Goal: Information Seeking & Learning: Learn about a topic

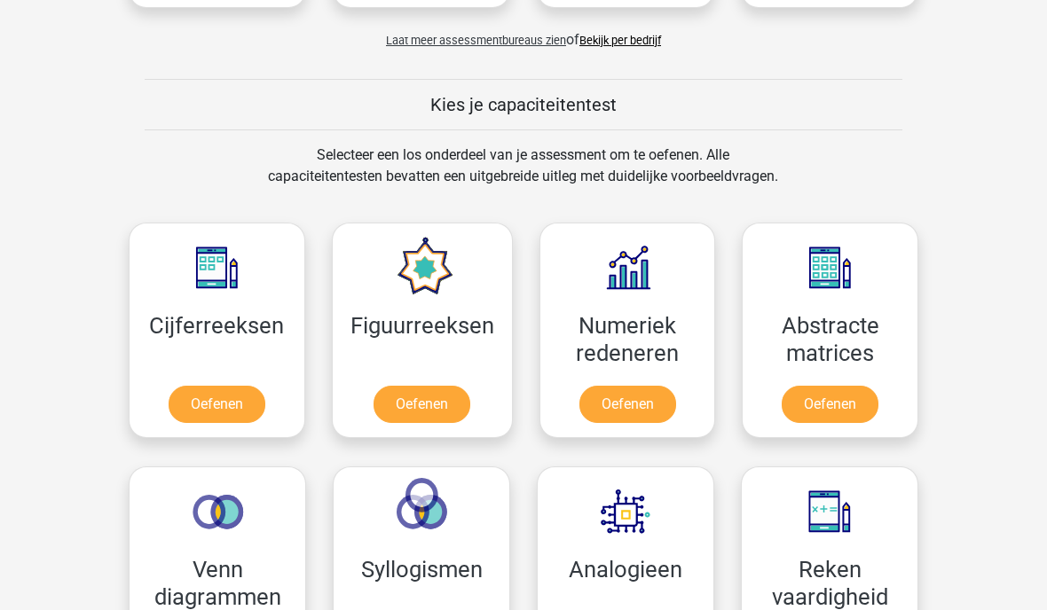
scroll to position [596, 0]
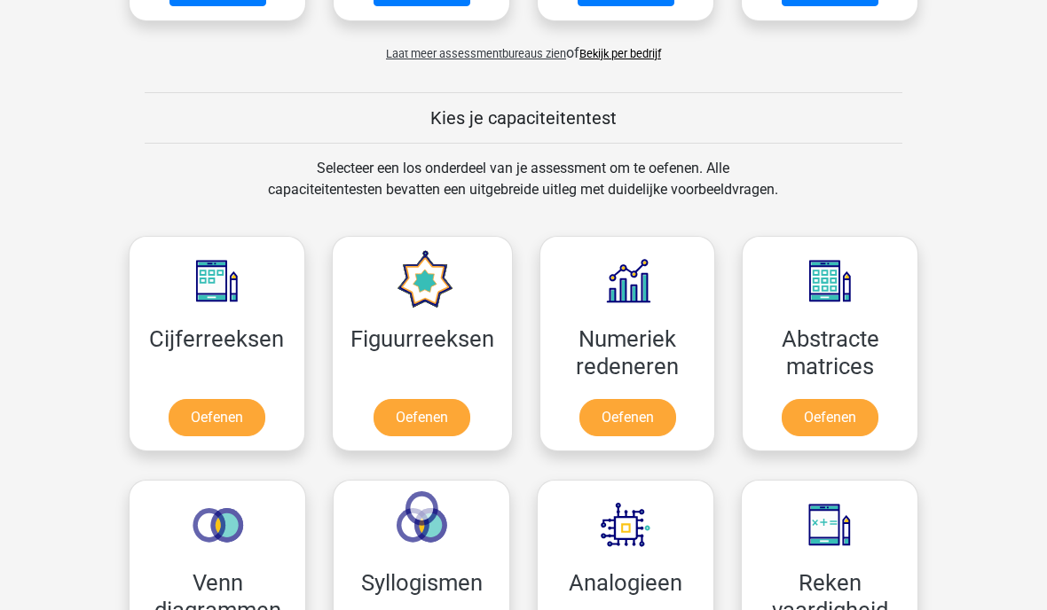
click at [221, 421] on link "Oefenen" at bounding box center [217, 417] width 97 height 37
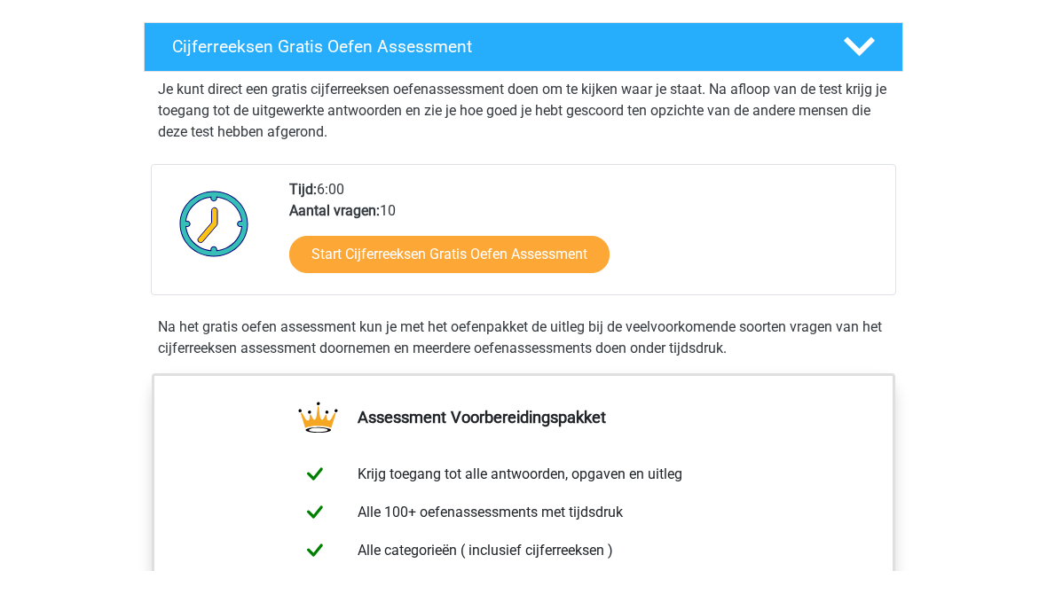
scroll to position [256, 0]
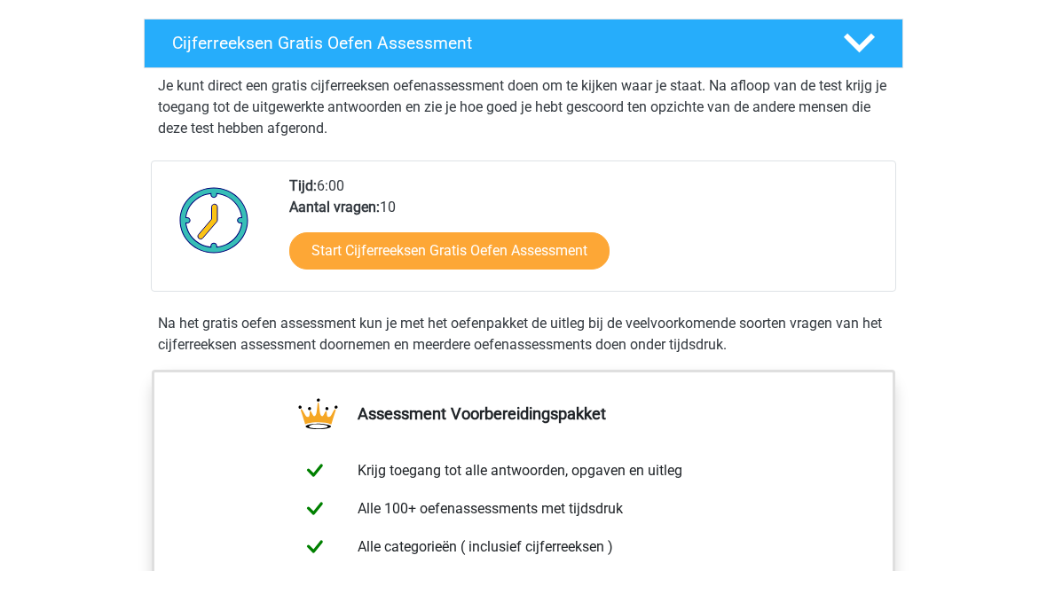
click at [552, 272] on link "Start Cijferreeksen Gratis Oefen Assessment" at bounding box center [449, 290] width 320 height 37
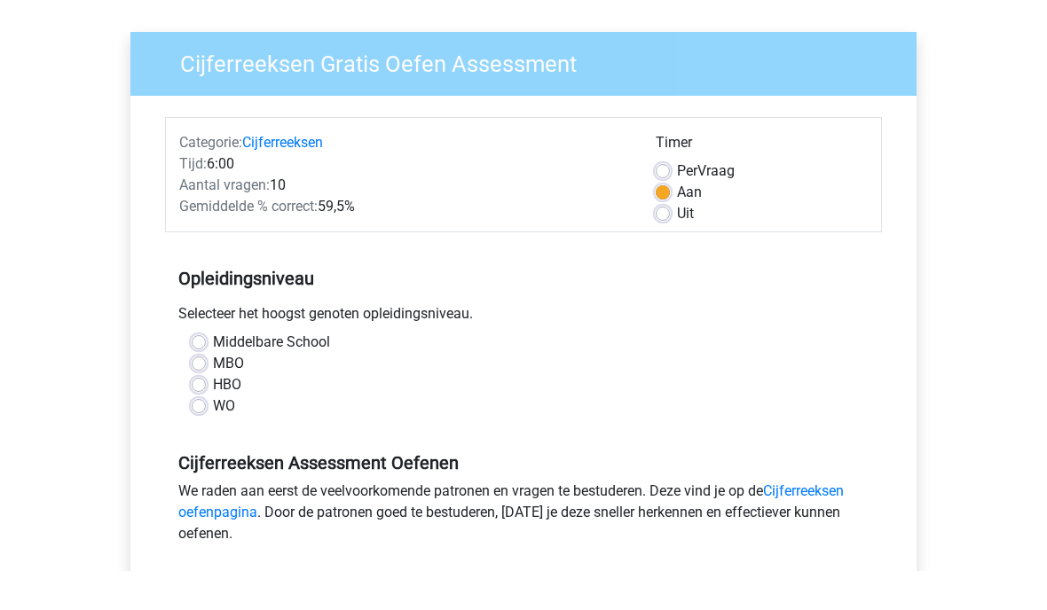
scroll to position [81, 0]
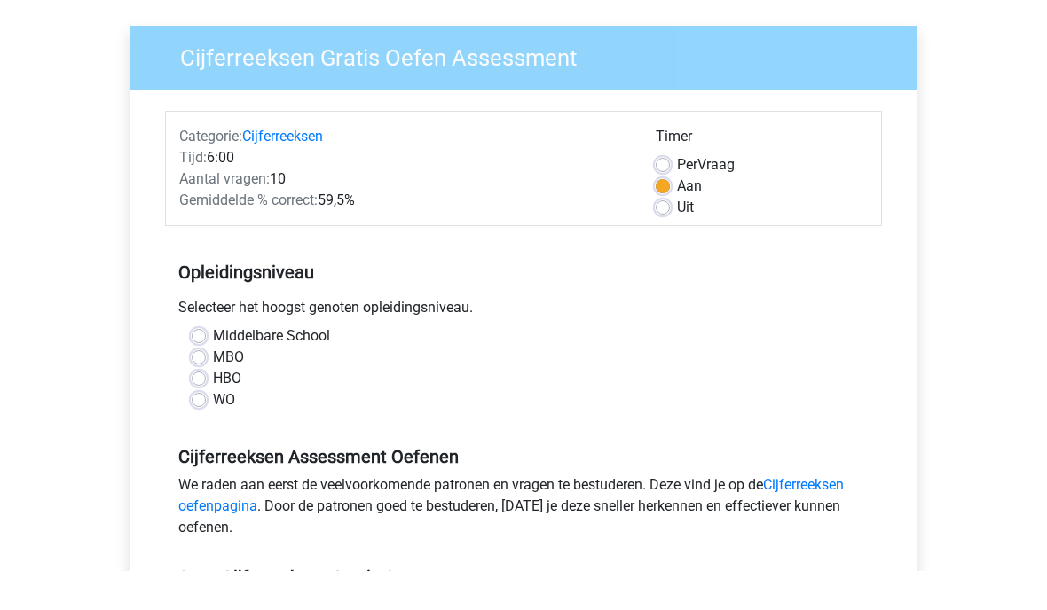
click at [292, 365] on label "Middelbare School" at bounding box center [271, 375] width 117 height 21
click at [206, 365] on input "Middelbare School" at bounding box center [199, 374] width 14 height 18
radio input "true"
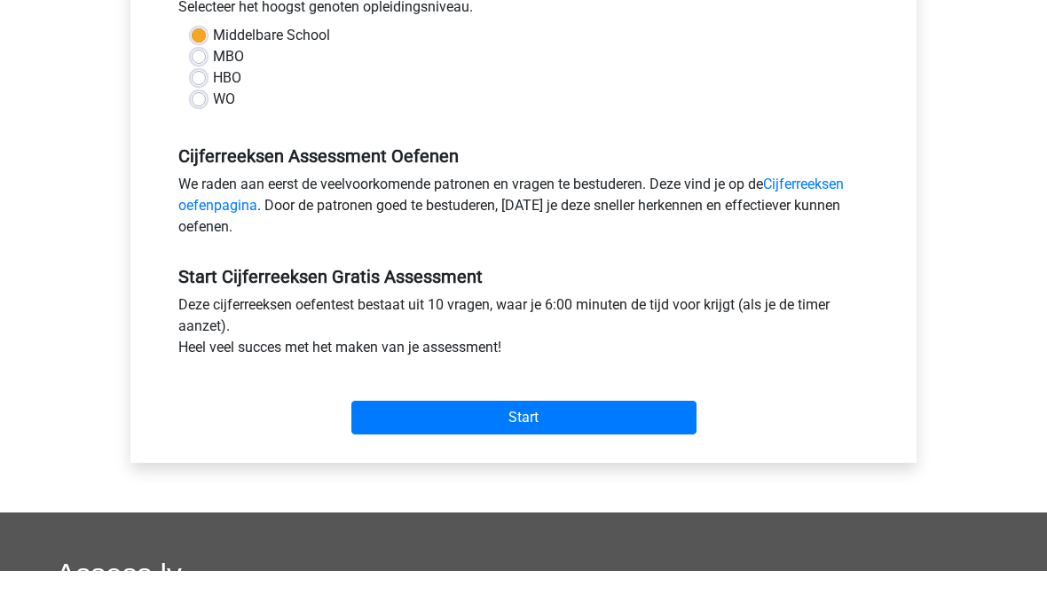
scroll to position [385, 0]
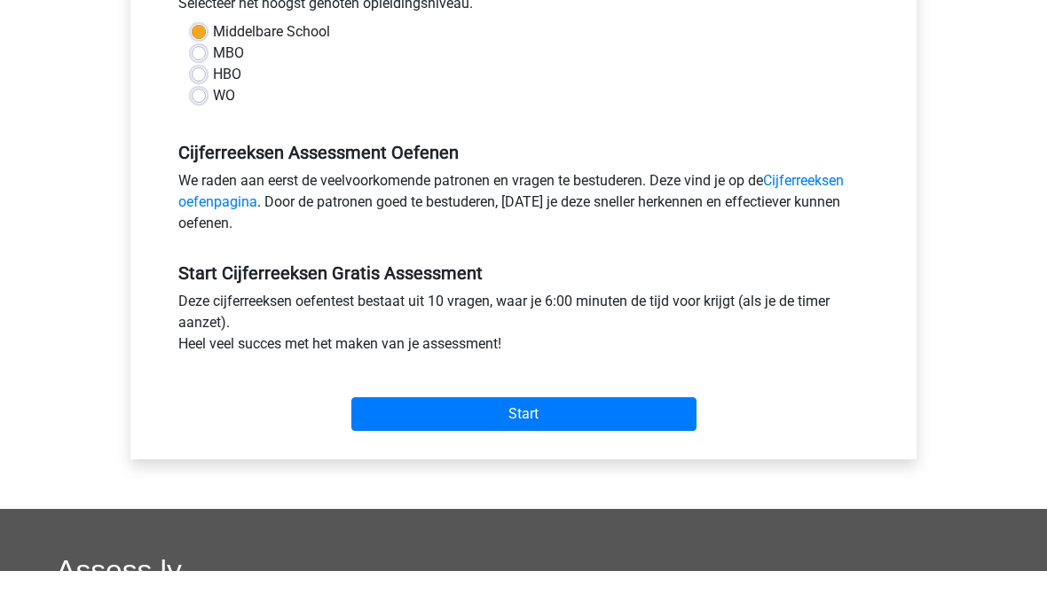
click at [545, 437] on input "Start" at bounding box center [523, 454] width 345 height 34
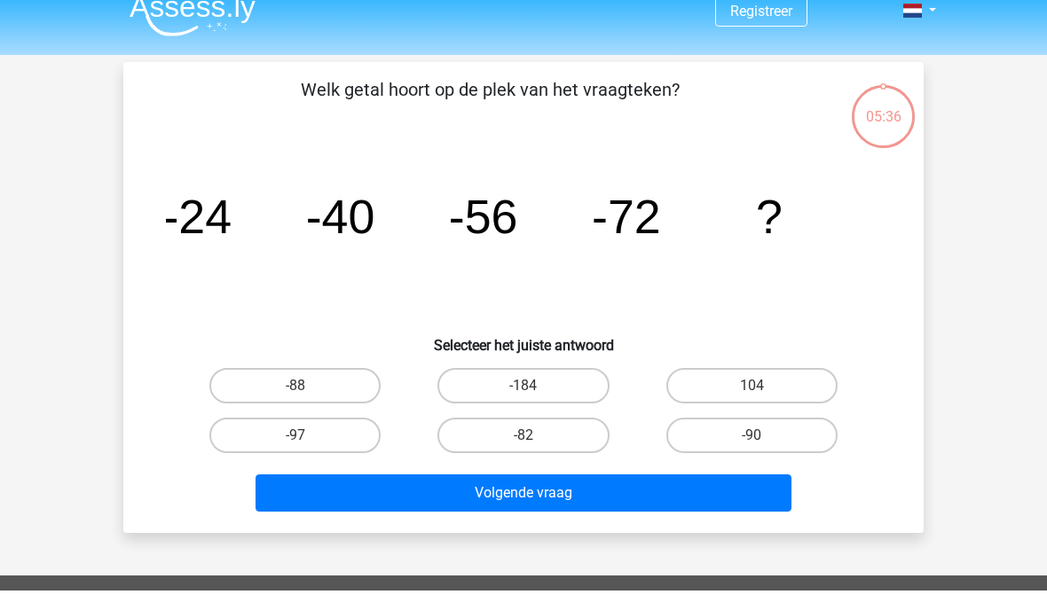
click at [321, 388] on label "-88" at bounding box center [294, 405] width 171 height 35
click at [307, 406] on input "-88" at bounding box center [301, 412] width 12 height 12
radio input "true"
click at [473, 494] on button "Volgende vraag" at bounding box center [524, 512] width 537 height 37
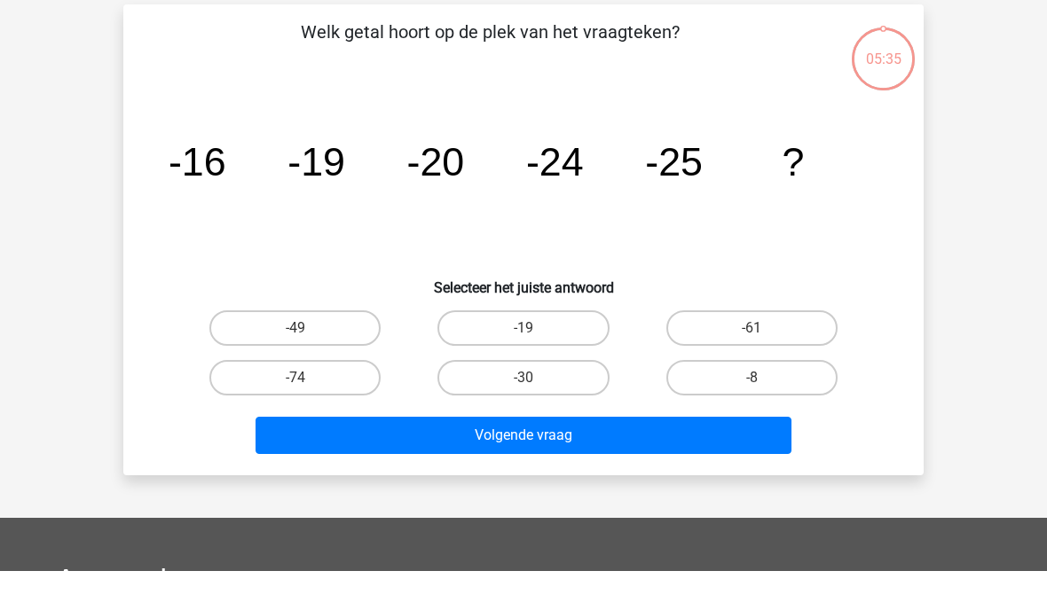
scroll to position [43, 0]
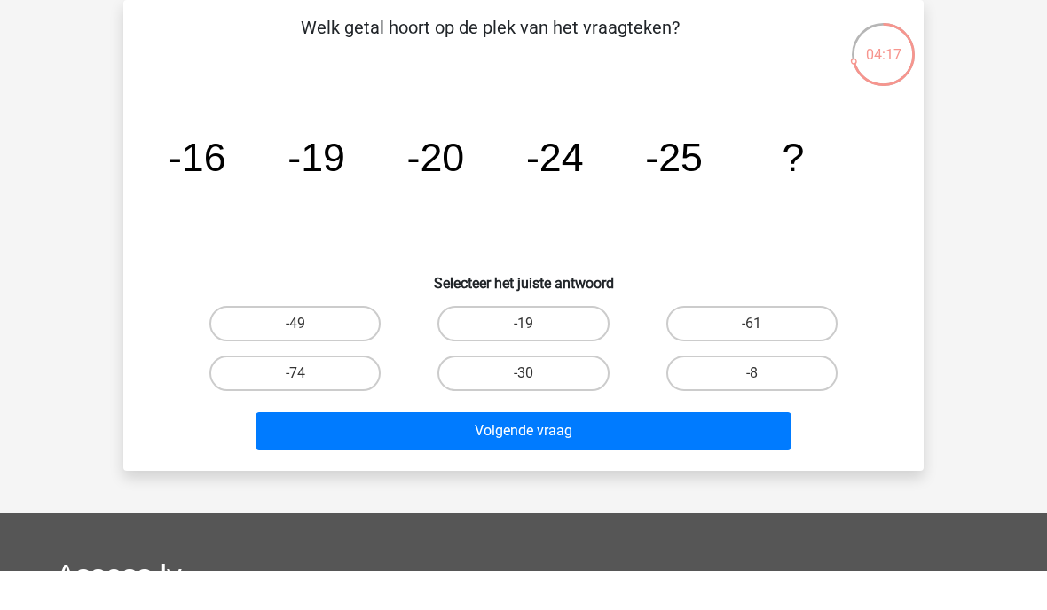
click at [531, 413] on input "-30" at bounding box center [530, 419] width 12 height 12
radio input "true"
click at [526, 452] on button "Volgende vraag" at bounding box center [524, 470] width 537 height 37
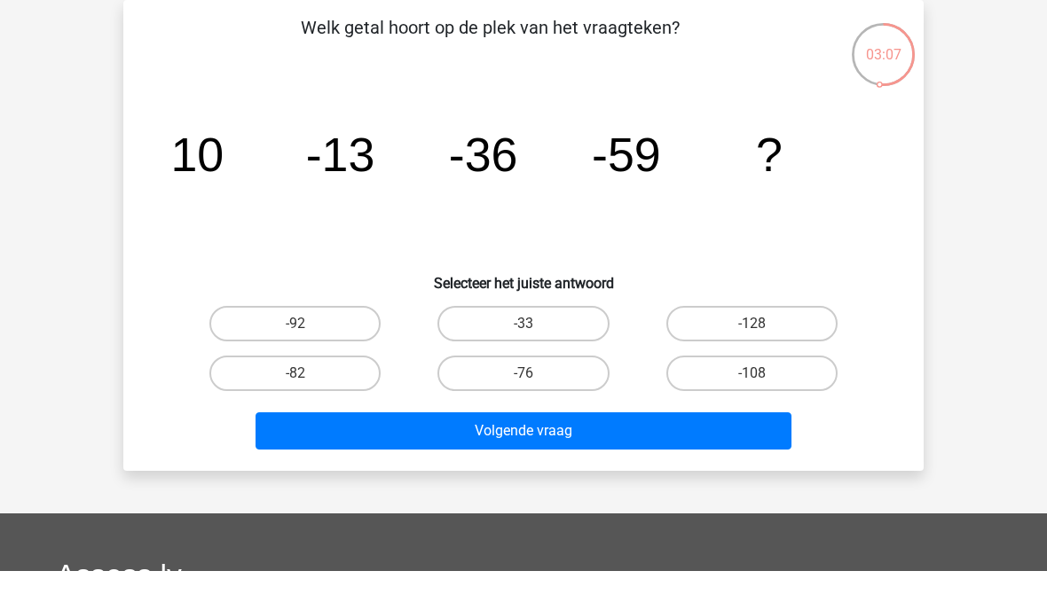
click at [308, 395] on label "-82" at bounding box center [294, 412] width 171 height 35
click at [307, 413] on input "-82" at bounding box center [301, 419] width 12 height 12
radio input "true"
click at [431, 452] on button "Volgende vraag" at bounding box center [524, 470] width 537 height 37
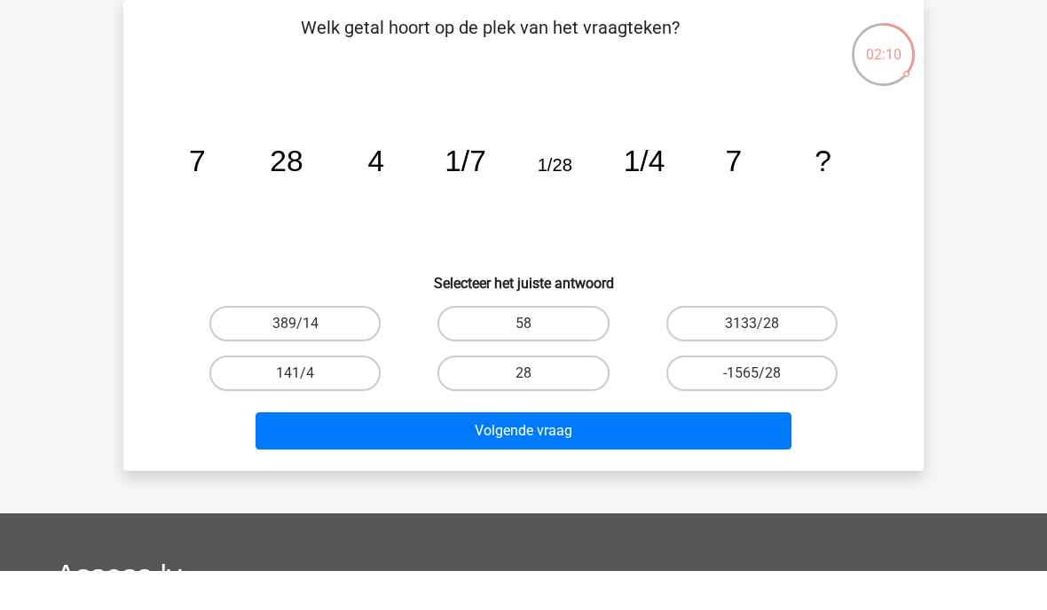
click at [540, 395] on label "28" at bounding box center [522, 412] width 171 height 35
click at [535, 413] on input "28" at bounding box center [530, 419] width 12 height 12
radio input "true"
click at [540, 452] on button "Volgende vraag" at bounding box center [524, 470] width 537 height 37
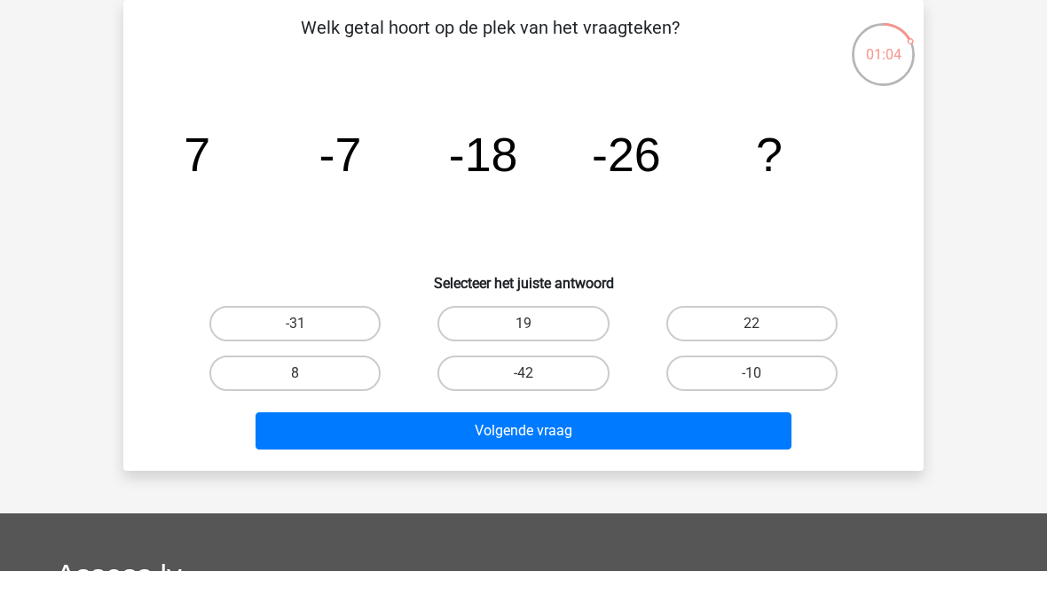
click at [324, 345] on label "-31" at bounding box center [294, 362] width 171 height 35
click at [307, 363] on input "-31" at bounding box center [301, 369] width 12 height 12
radio input "true"
click at [427, 452] on button "Volgende vraag" at bounding box center [524, 470] width 537 height 37
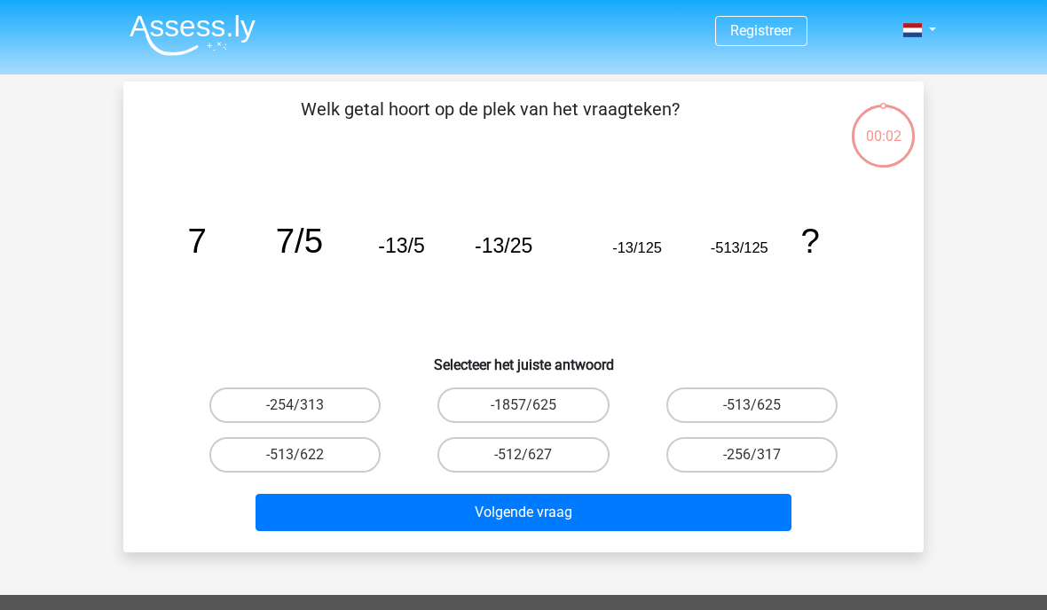
scroll to position [153, 0]
